Goal: Information Seeking & Learning: Find specific fact

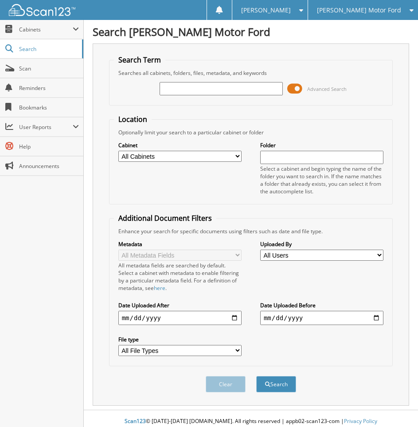
click at [217, 92] on input "text" at bounding box center [221, 88] width 123 height 13
type input "024346"
click at [257, 376] on button "Search" at bounding box center [277, 384] width 40 height 16
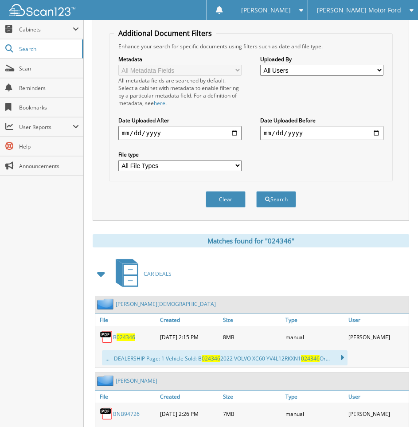
scroll to position [414, 0]
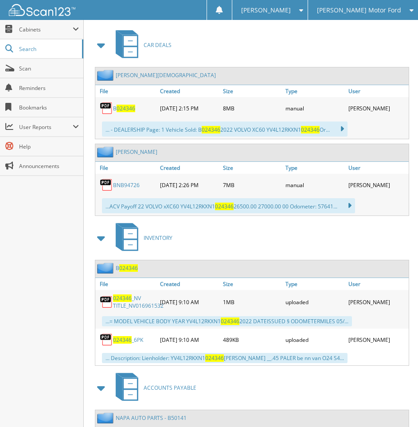
click at [133, 343] on link "024346 _6PK" at bounding box center [128, 340] width 30 height 8
click at [126, 109] on span "024346" at bounding box center [126, 109] width 19 height 8
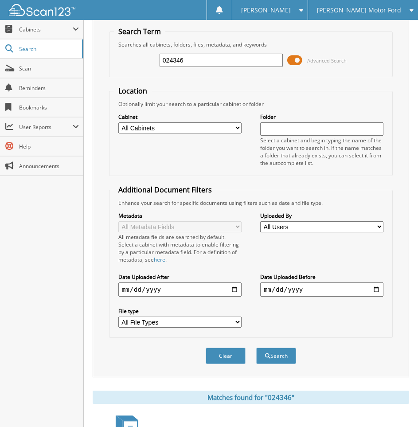
scroll to position [0, 0]
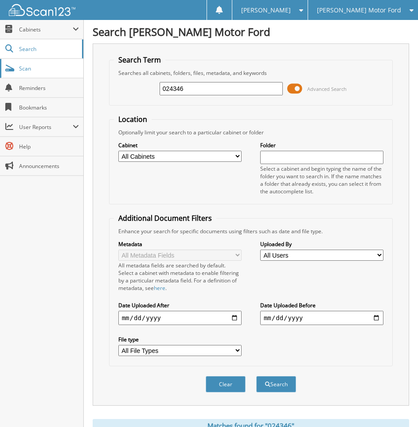
click at [20, 73] on link "Scan" at bounding box center [41, 68] width 83 height 19
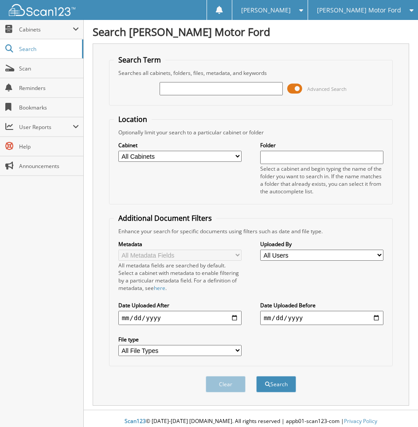
click at [220, 87] on input "text" at bounding box center [221, 88] width 123 height 13
type input "D62089"
click at [257, 376] on button "Search" at bounding box center [277, 384] width 40 height 16
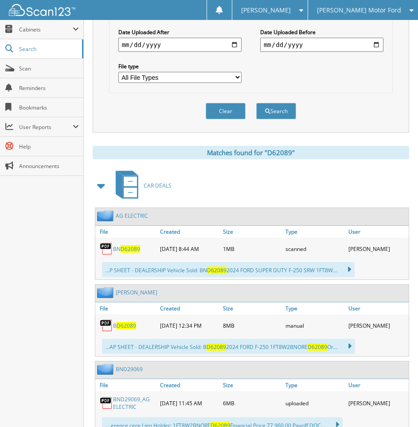
scroll to position [355, 0]
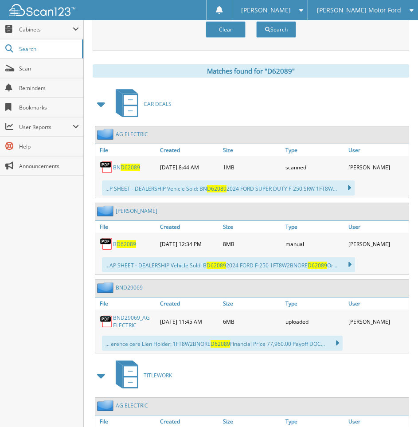
click at [130, 247] on span "D62089" at bounding box center [127, 245] width 20 height 8
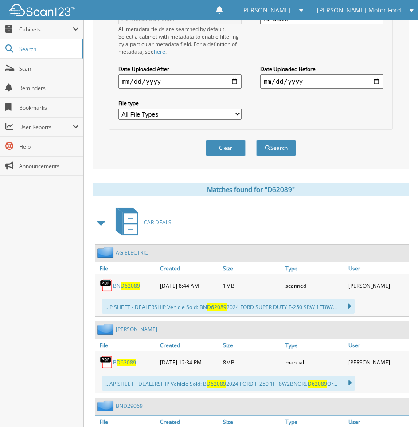
scroll to position [0, 0]
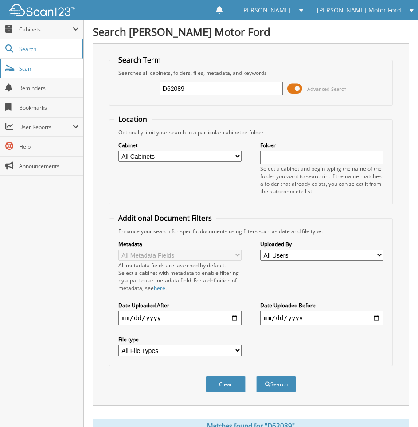
click at [31, 69] on span "Scan" at bounding box center [49, 69] width 60 height 8
